Goal: Communication & Community: Ask a question

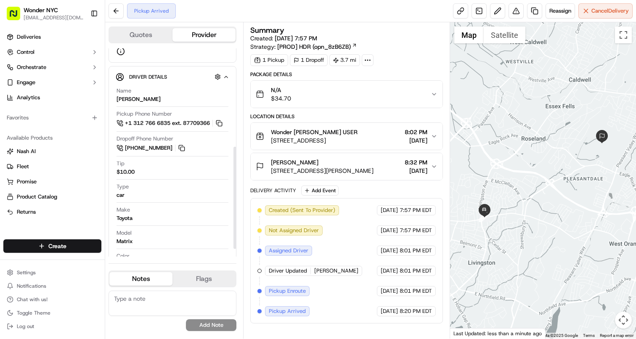
scroll to position [216, 0]
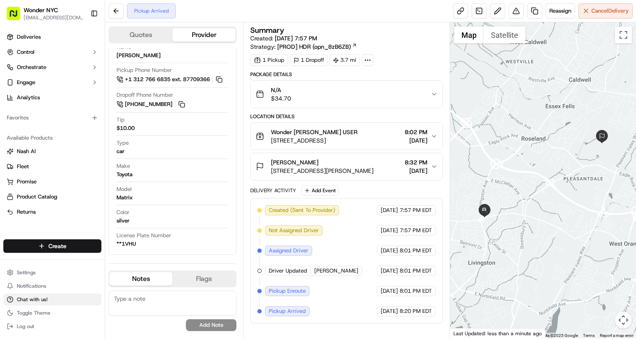
click at [29, 297] on span "Chat with us!" at bounding box center [32, 299] width 31 height 7
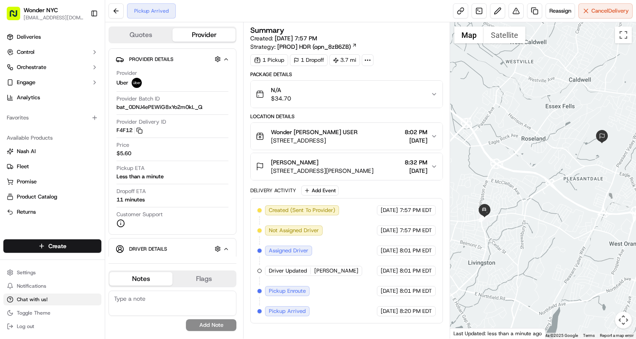
click at [56, 296] on button "Chat with us!" at bounding box center [52, 300] width 98 height 12
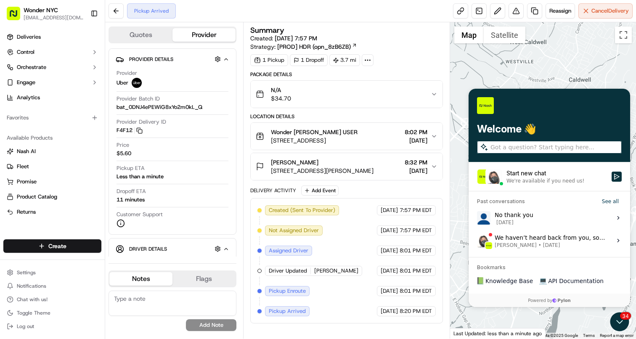
click at [548, 177] on div "Start new chat" at bounding box center [557, 173] width 100 height 8
click at [612, 177] on button "Start new chat We're available if you need us!" at bounding box center [617, 177] width 10 height 10
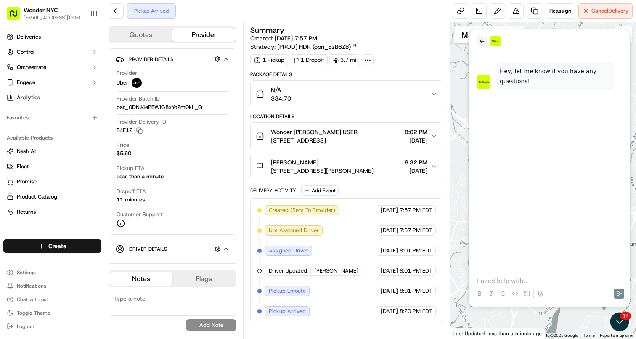
click at [481, 40] on icon "back" at bounding box center [482, 41] width 7 height 7
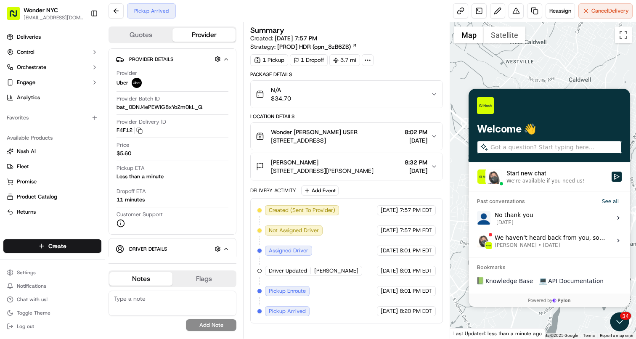
click at [564, 146] on input "search" at bounding box center [556, 147] width 130 height 9
